Goal: Task Accomplishment & Management: Use online tool/utility

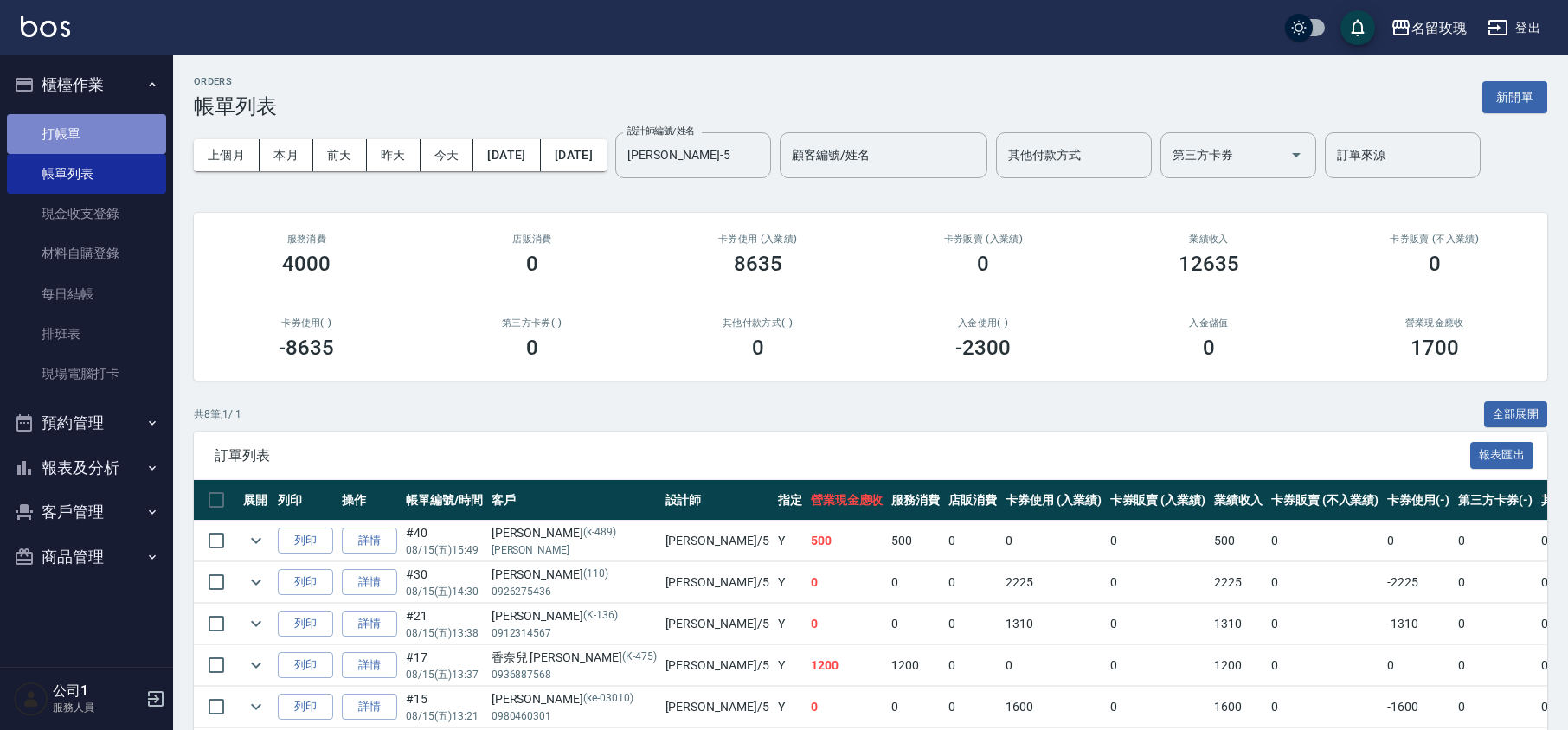
click at [84, 147] on link "打帳單" at bounding box center [86, 134] width 159 height 40
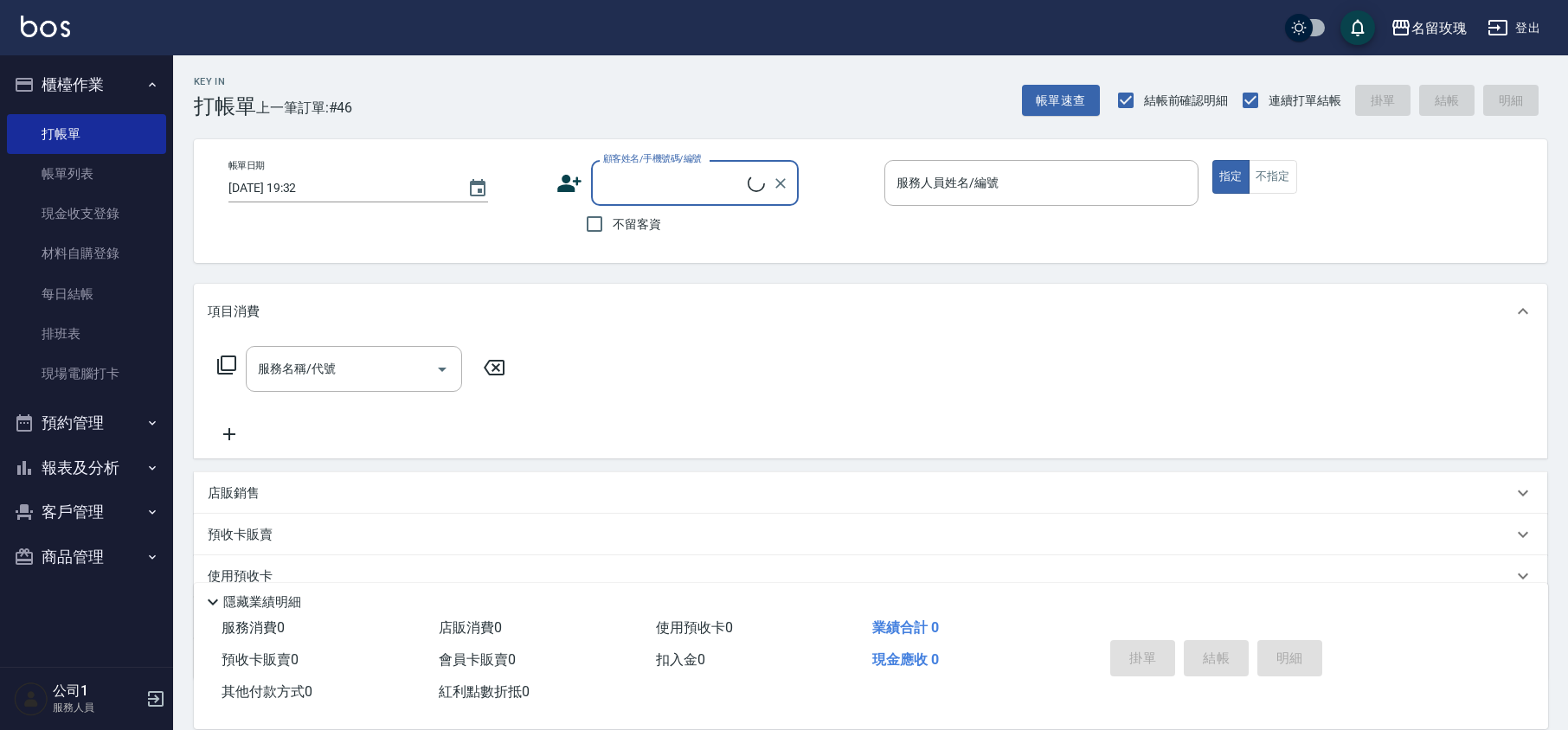
click at [647, 191] on input "顧客姓名/手機號碼/編號" at bounding box center [674, 183] width 149 height 30
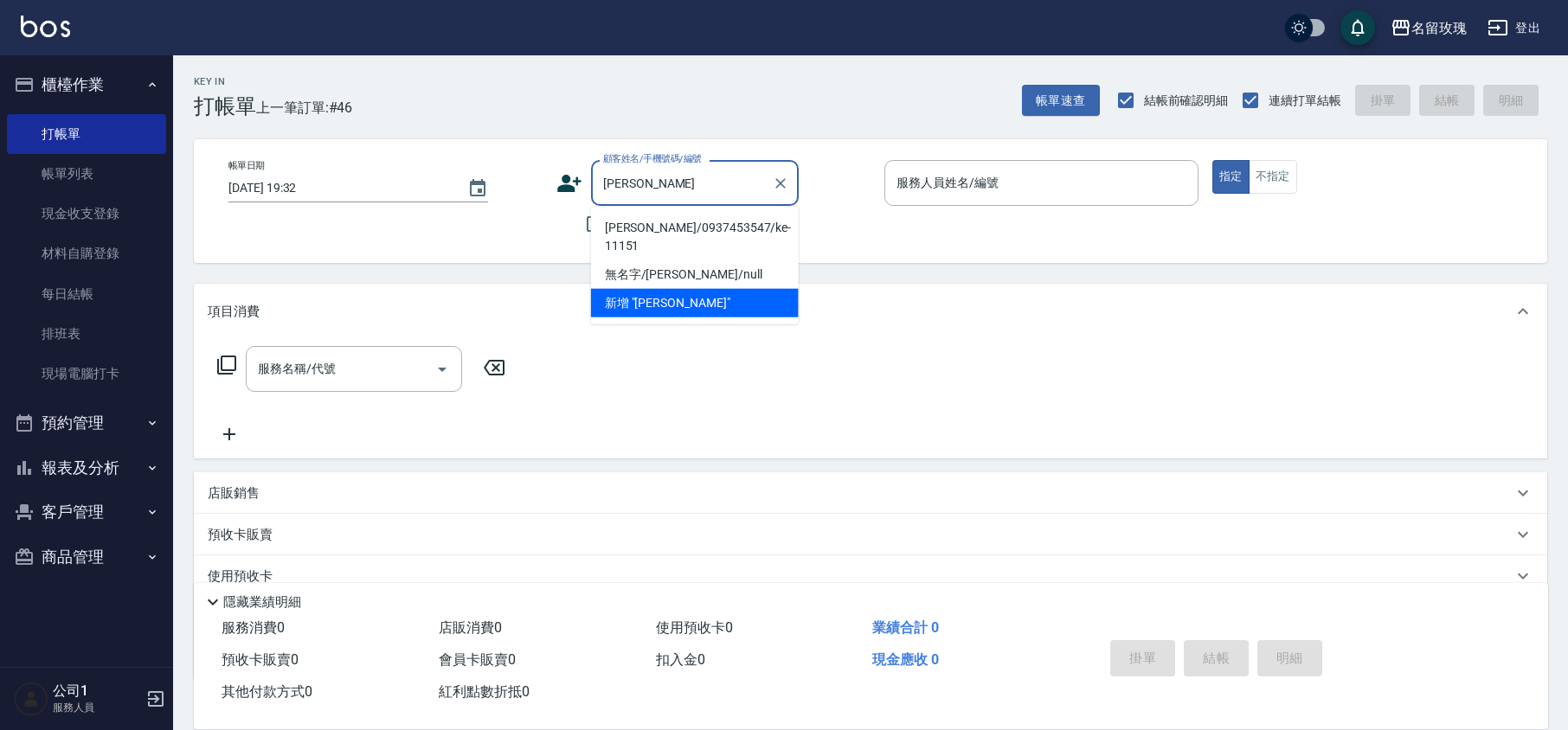
click at [638, 229] on li "[PERSON_NAME]/0937453547/ke-11151" at bounding box center [695, 236] width 208 height 47
type input "[PERSON_NAME]/0937453547/ke-11151"
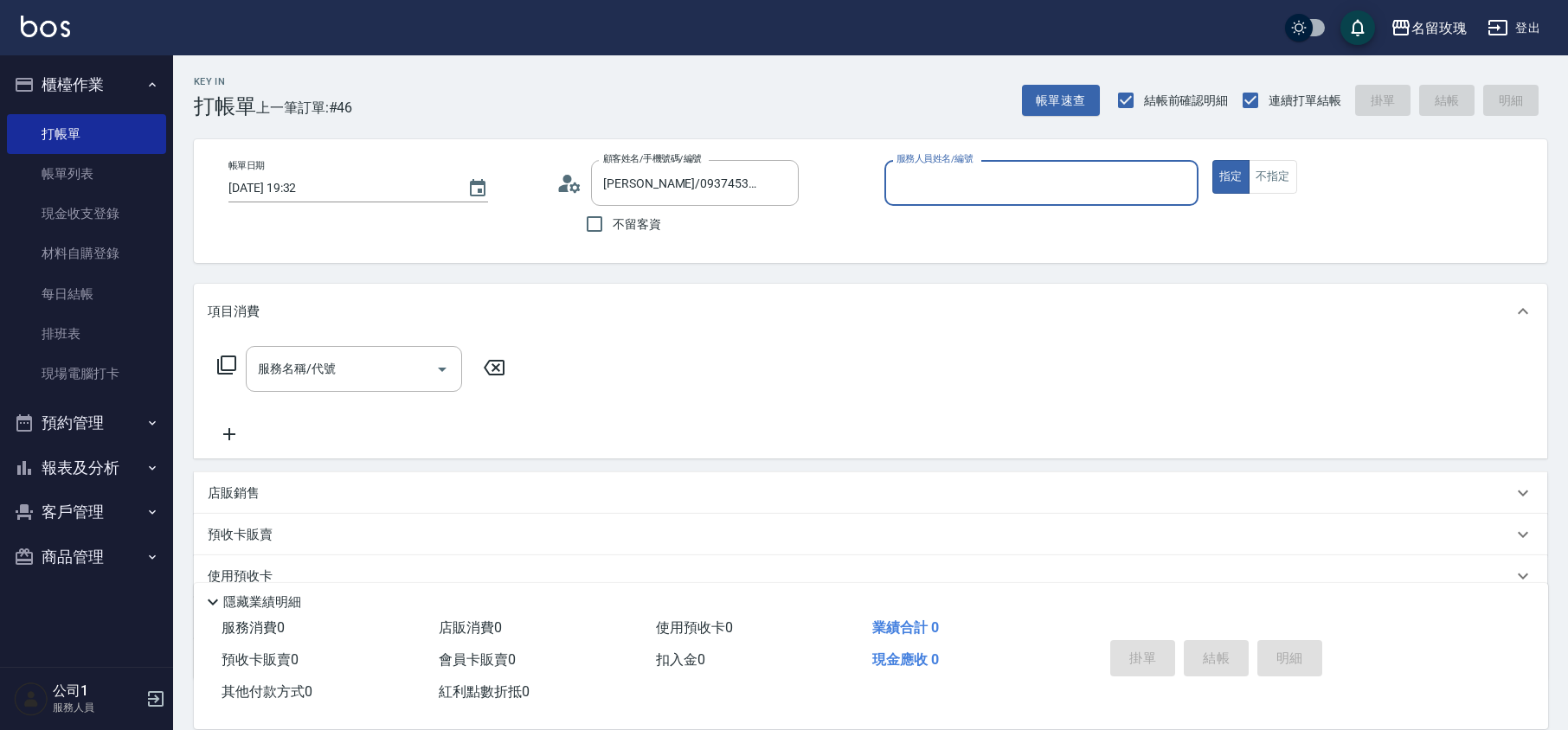
type input "[PERSON_NAME]-5"
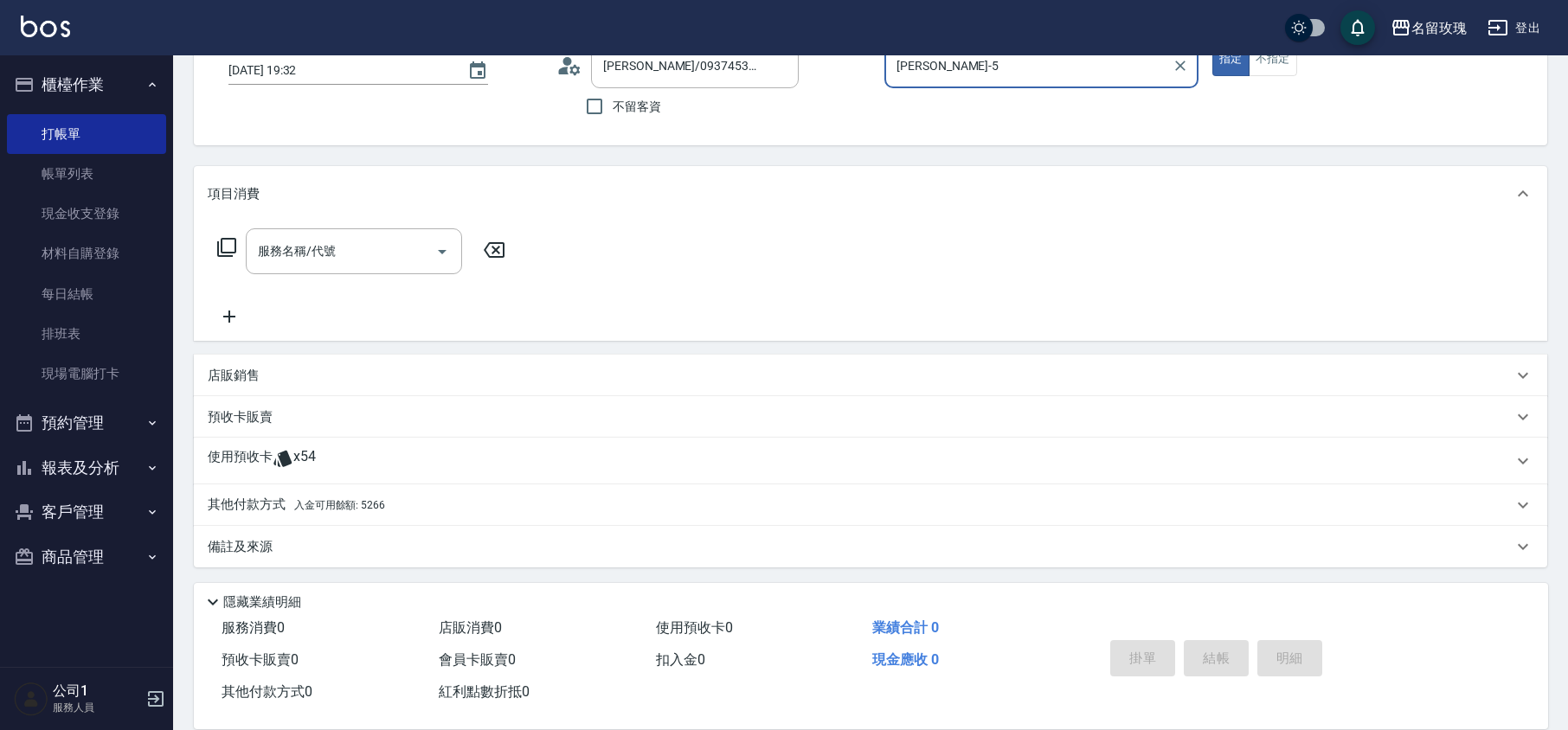
click at [360, 469] on div "使用預收卡 x54" at bounding box center [860, 461] width 1305 height 26
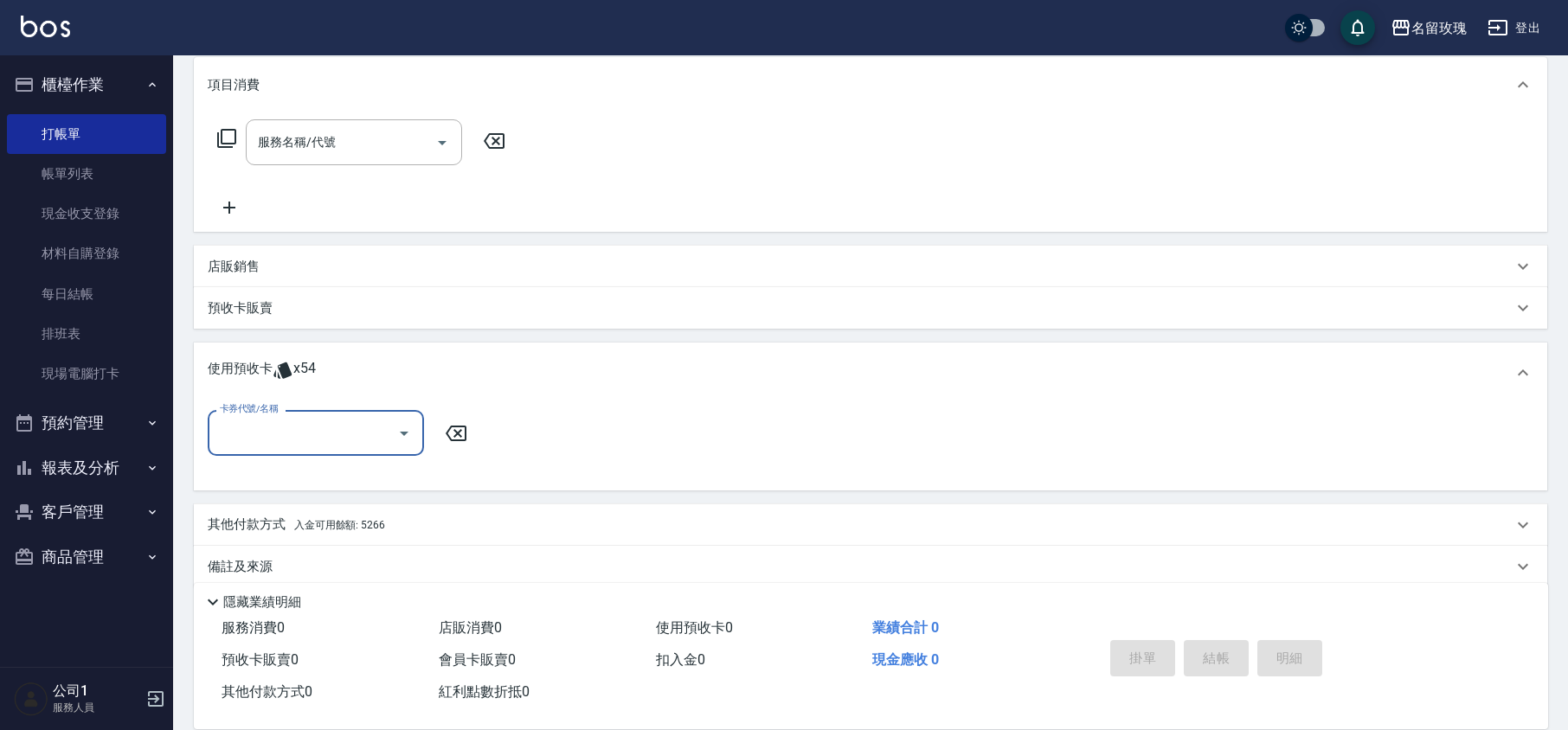
scroll to position [237, 0]
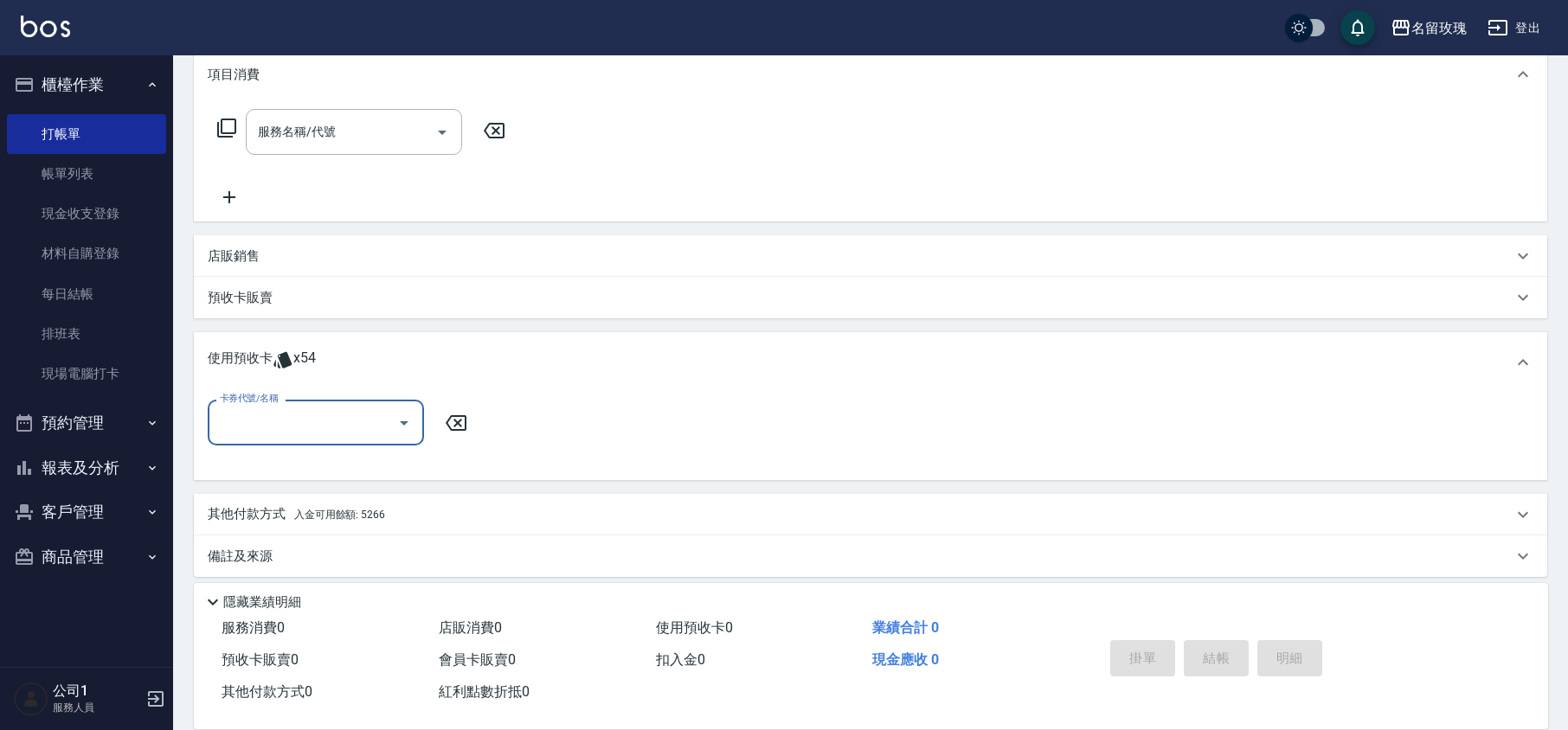
click at [405, 417] on icon "Open" at bounding box center [403, 422] width 21 height 21
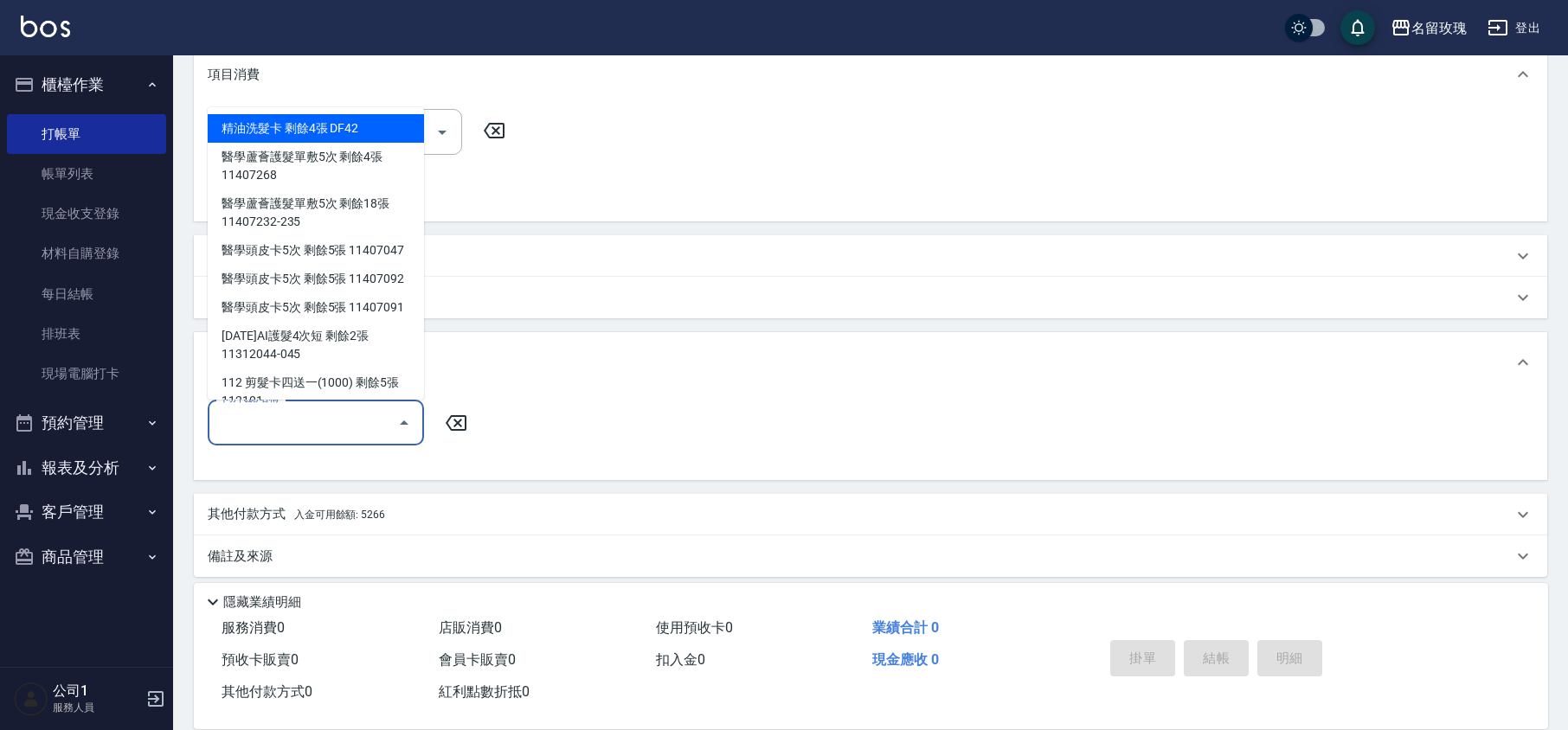
click at [315, 130] on div "精油洗髮卡 剩餘4張 DF42" at bounding box center [316, 128] width 217 height 29
type input "精油洗髮卡 DF42"
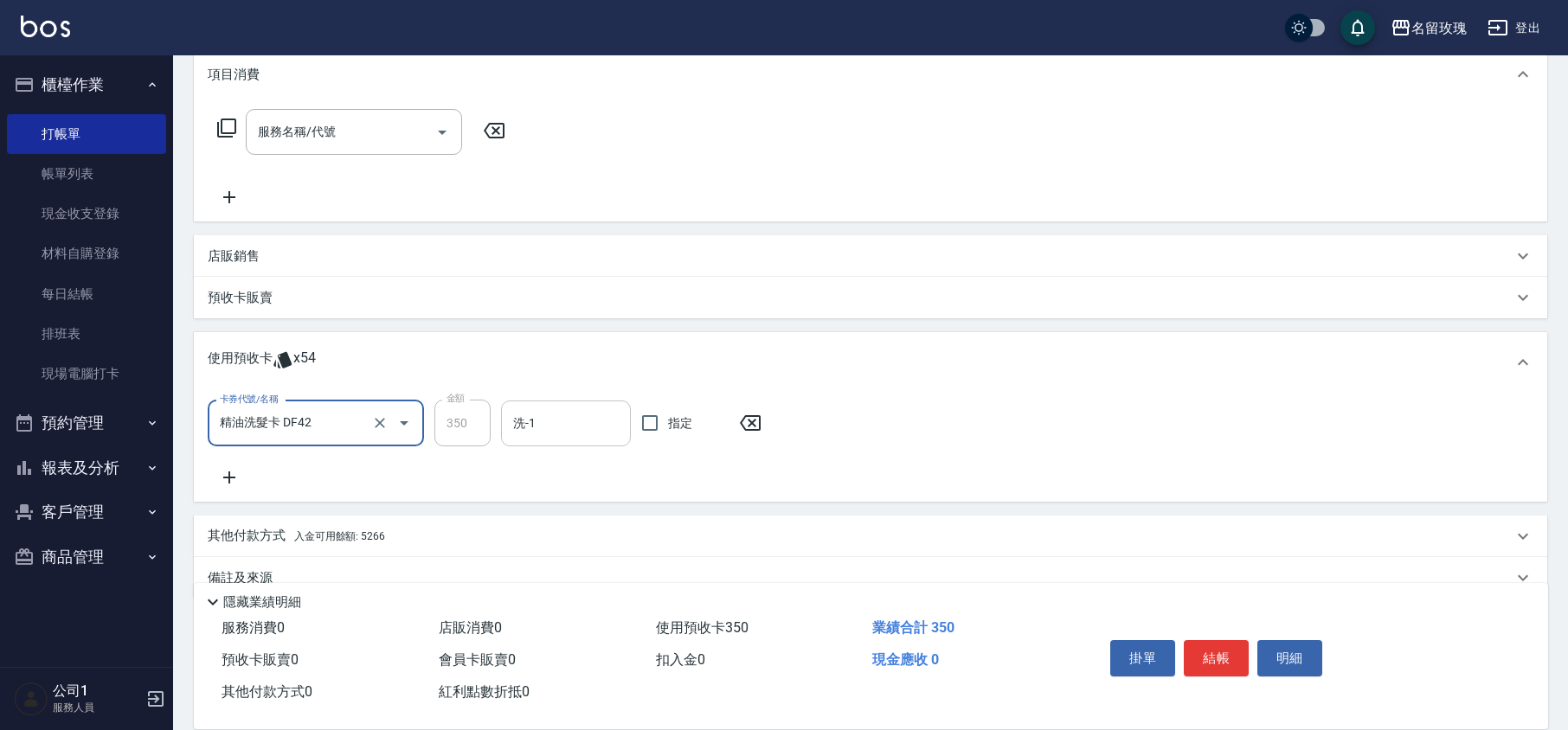
drag, startPoint x: 561, startPoint y: 432, endPoint x: 579, endPoint y: 452, distance: 26.9
click at [559, 431] on input "洗-1" at bounding box center [565, 423] width 114 height 30
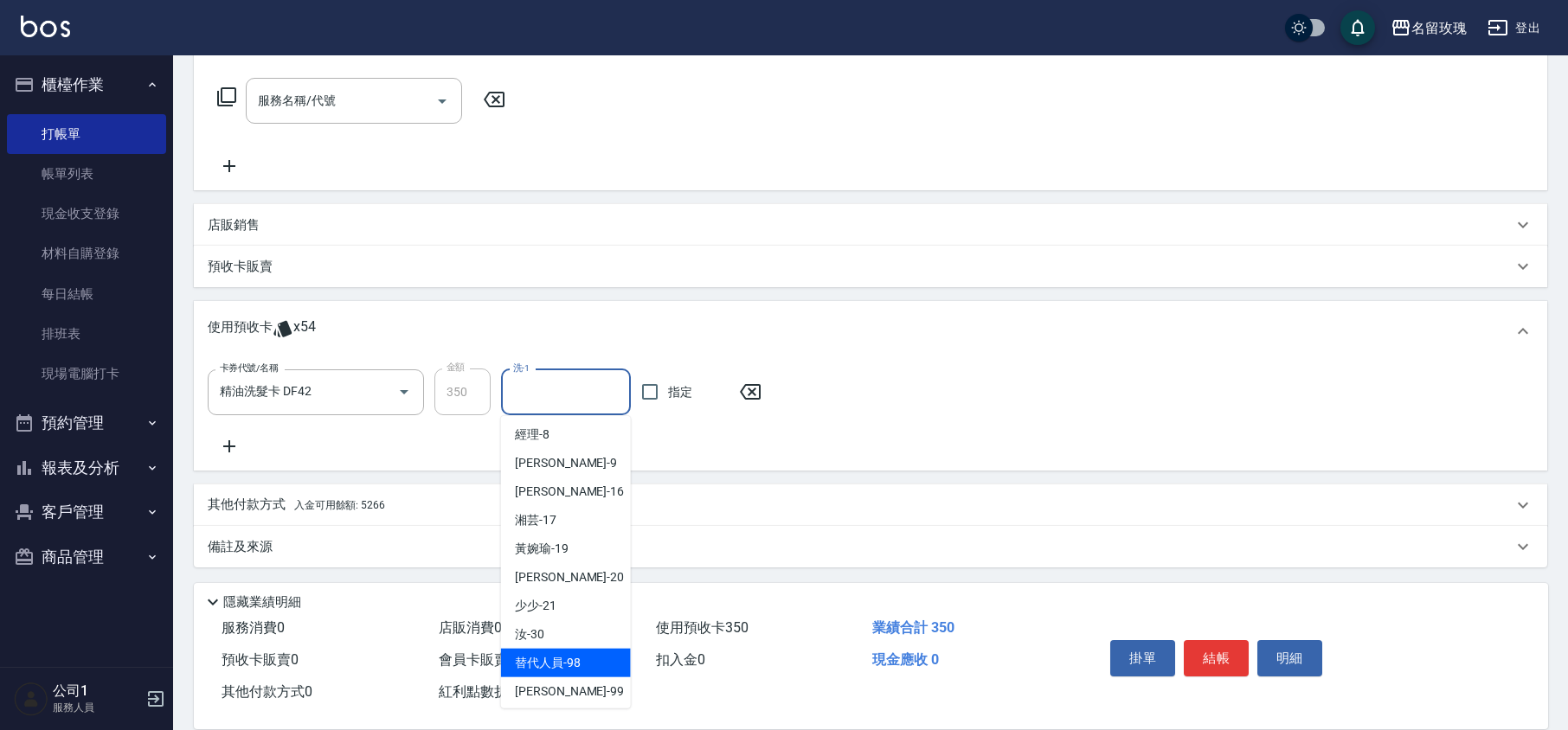
scroll to position [322, 0]
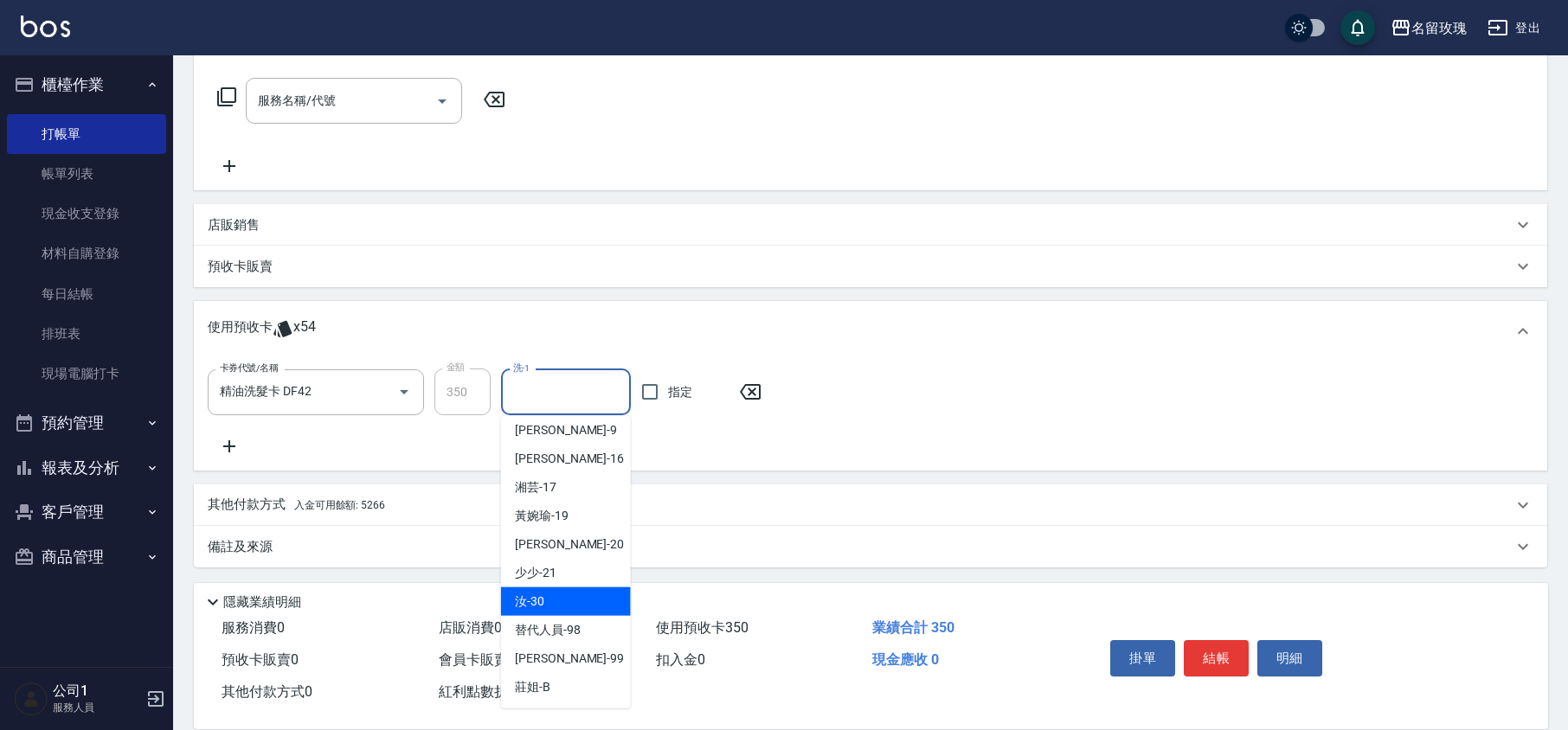
click at [550, 602] on div "汝 -30" at bounding box center [565, 601] width 130 height 29
type input "汝-30"
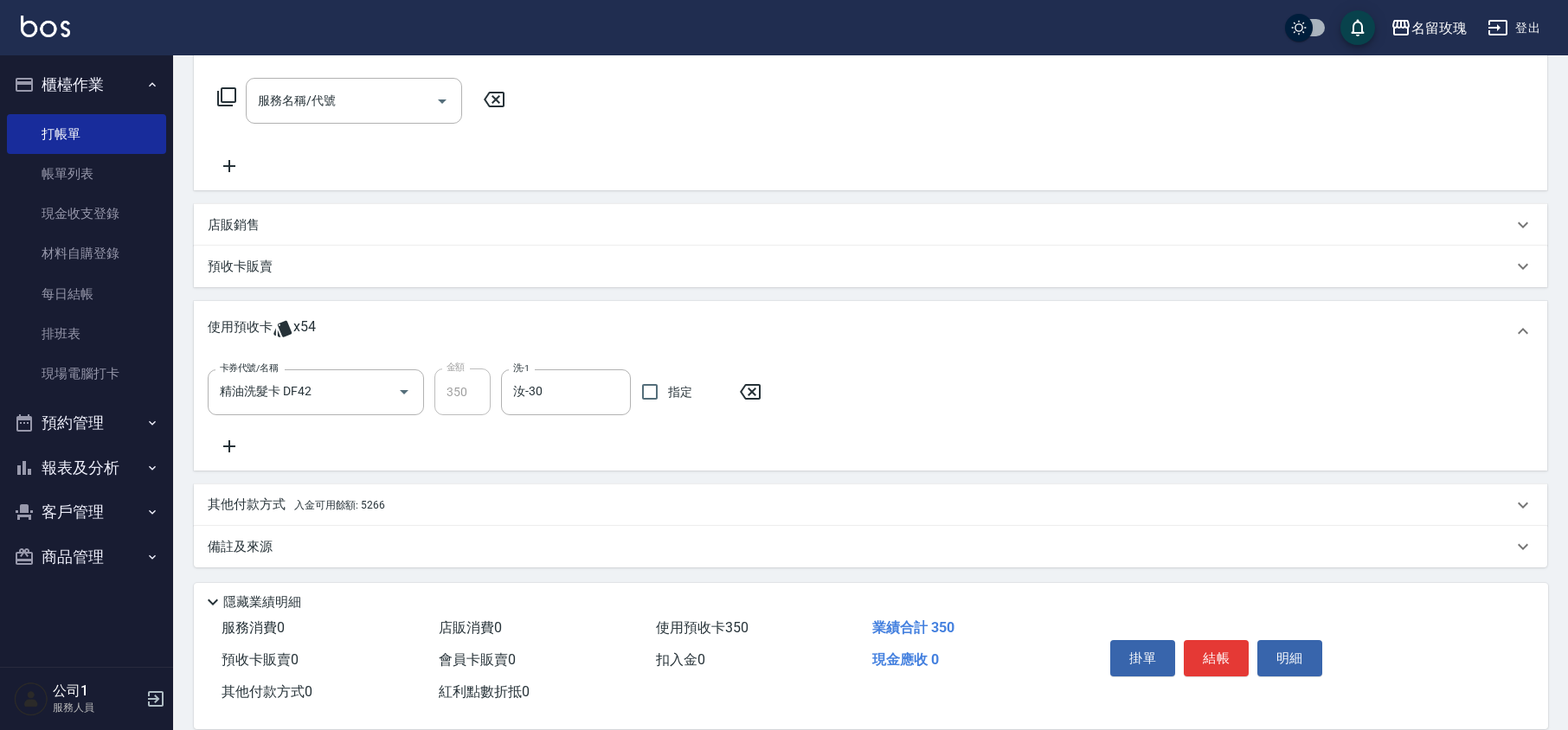
click at [717, 453] on div "卡券代號/名稱 精油洗髮卡 DF42 卡券代號/名稱 金額 350 金額 洗-1 汝-30 洗-1 指定" at bounding box center [870, 412] width 1326 height 88
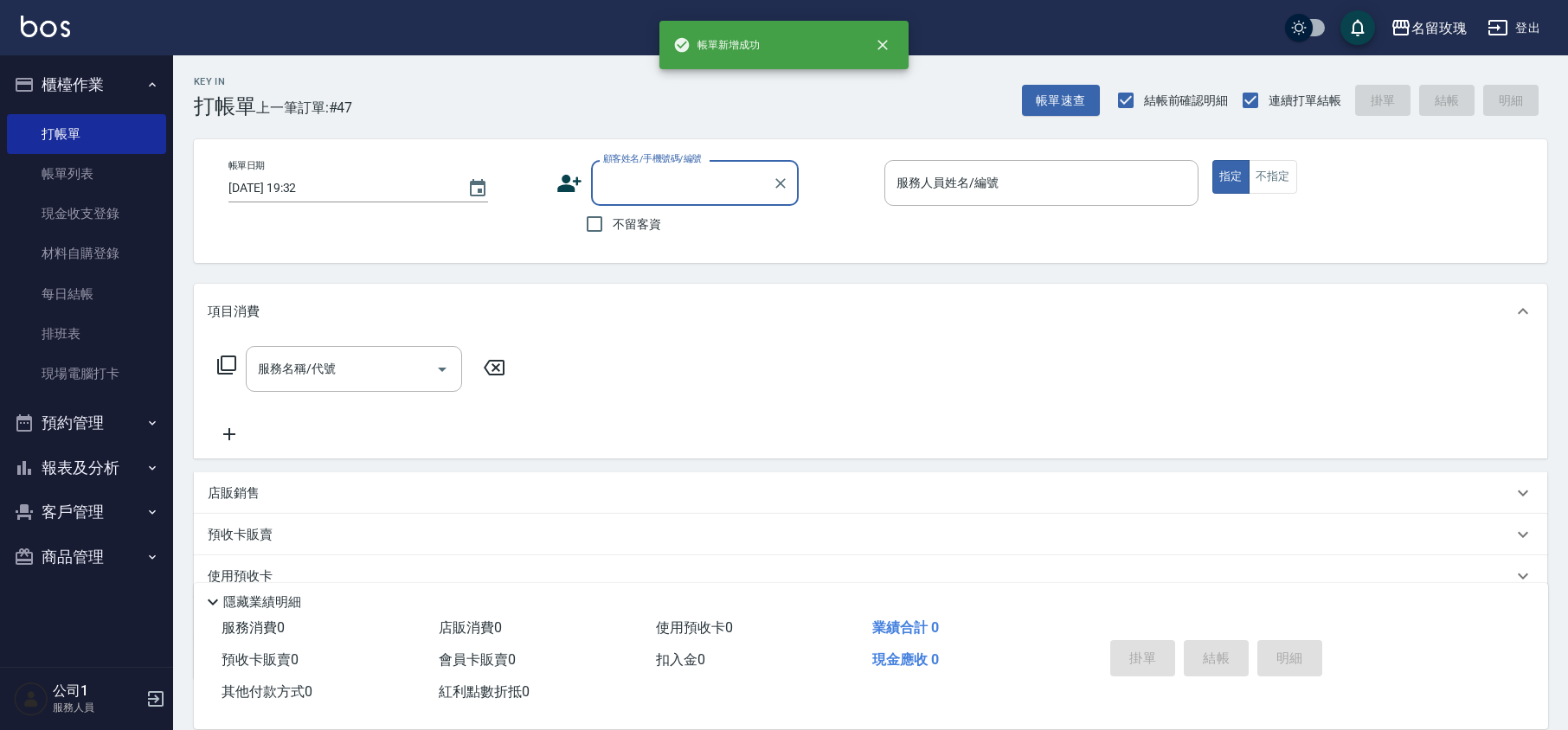
scroll to position [0, 0]
click at [114, 81] on button "櫃檯作業" at bounding box center [86, 84] width 159 height 45
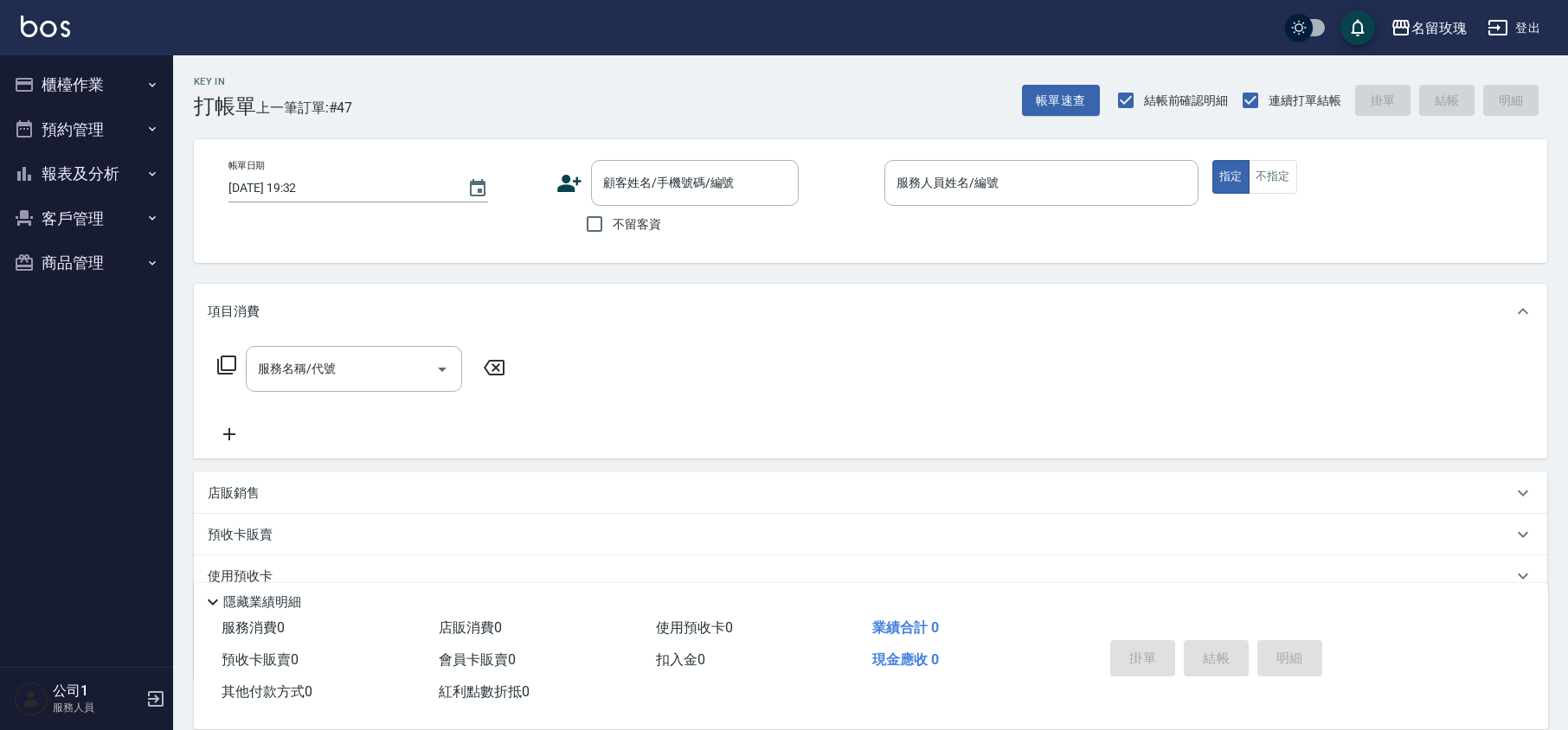
click at [81, 164] on button "報表及分析" at bounding box center [86, 173] width 159 height 45
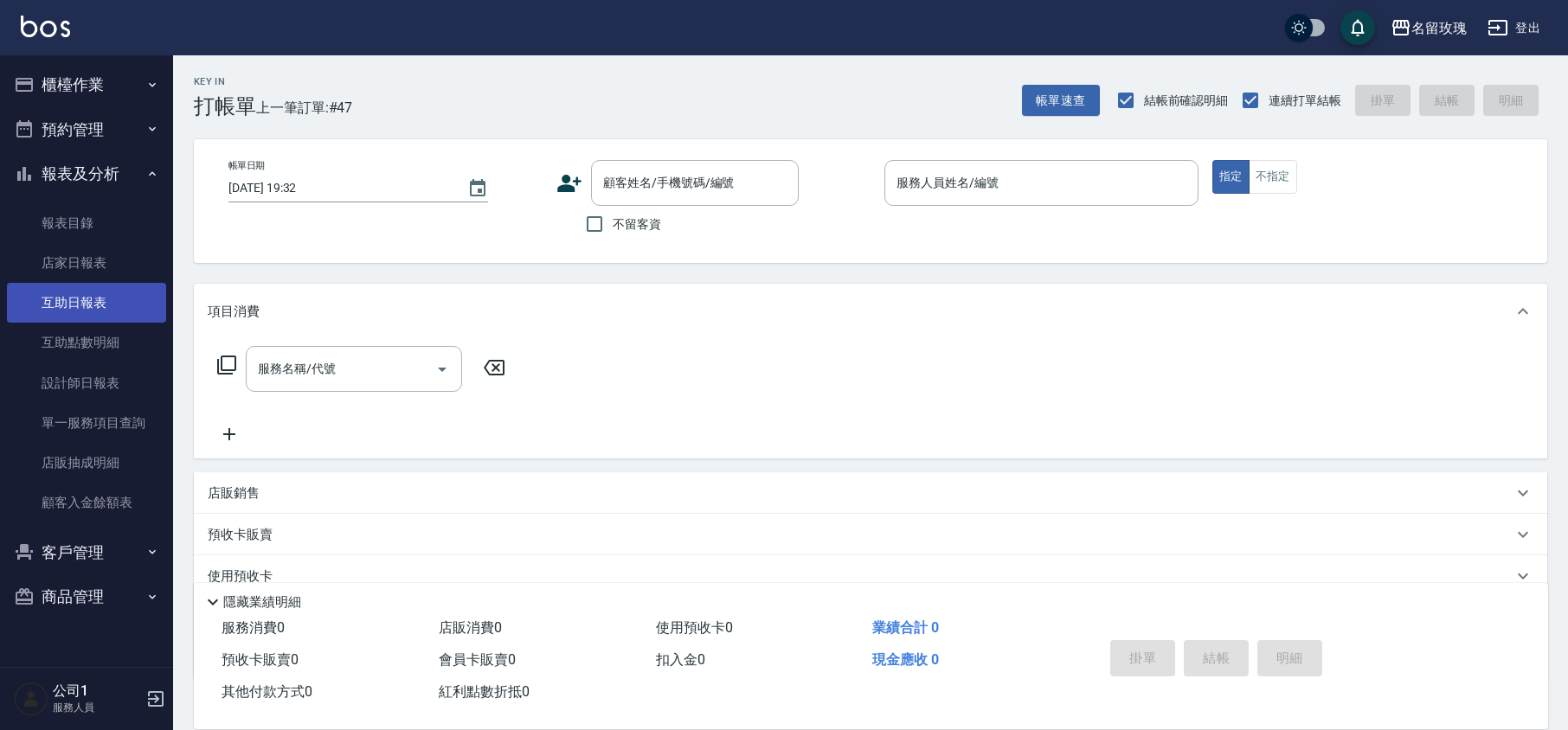
click at [74, 287] on link "互助日報表" at bounding box center [86, 303] width 159 height 40
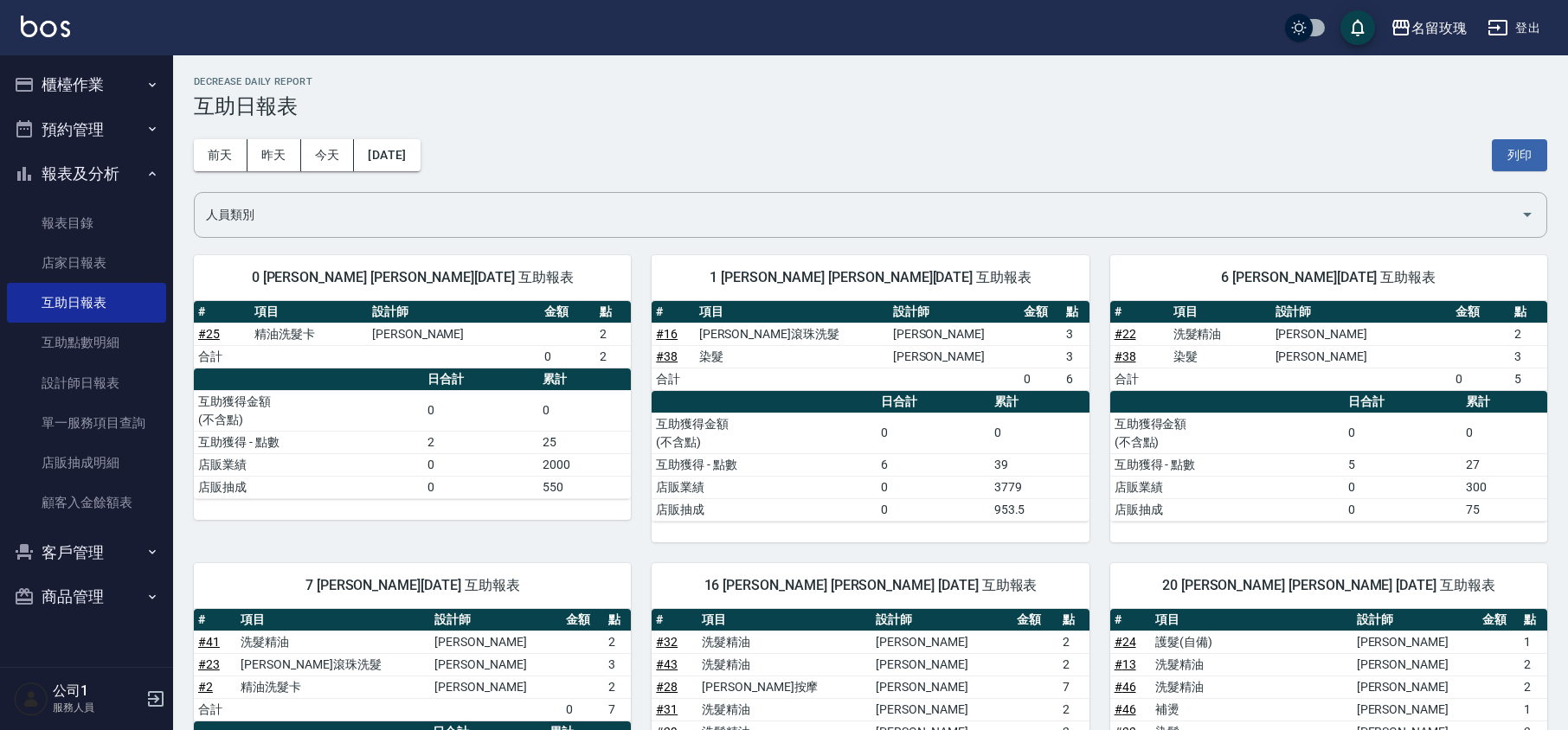
click at [465, 130] on div "[DATE] [DATE] [DATE] [DATE] 列印" at bounding box center [870, 155] width 1353 height 73
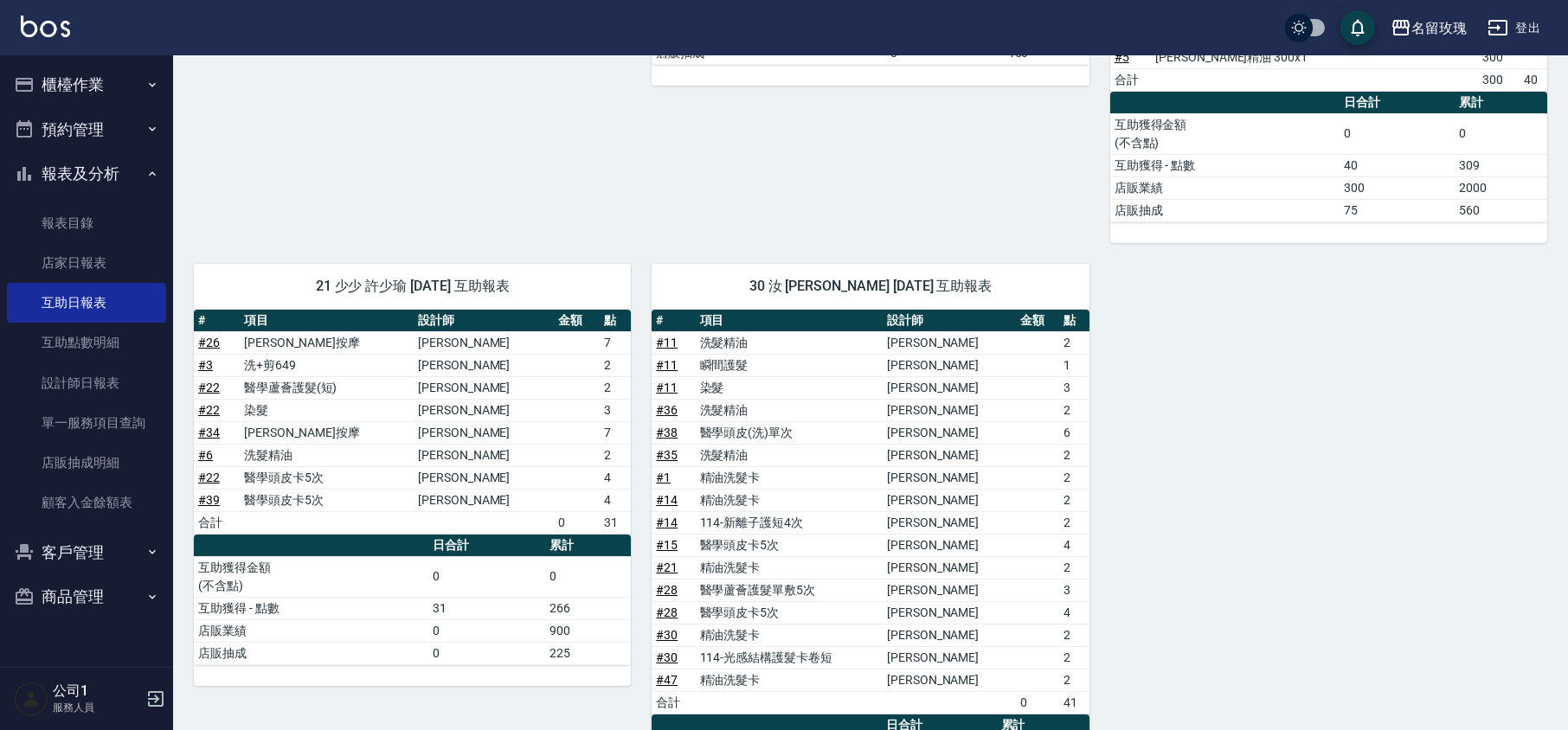
scroll to position [1140, 0]
